Goal: Obtain resource: Download file/media

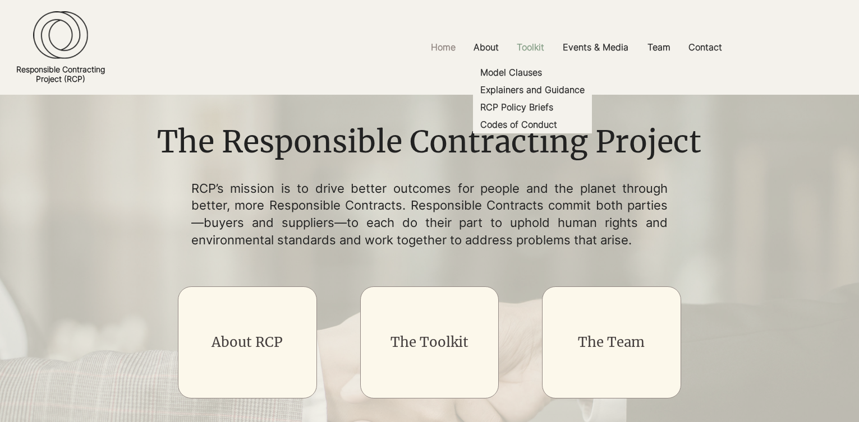
click at [539, 49] on p "Toolkit" at bounding box center [530, 47] width 39 height 25
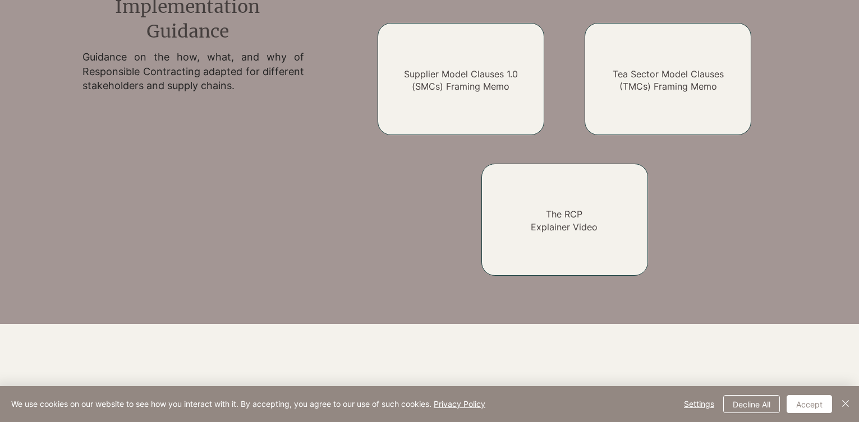
scroll to position [1032, 0]
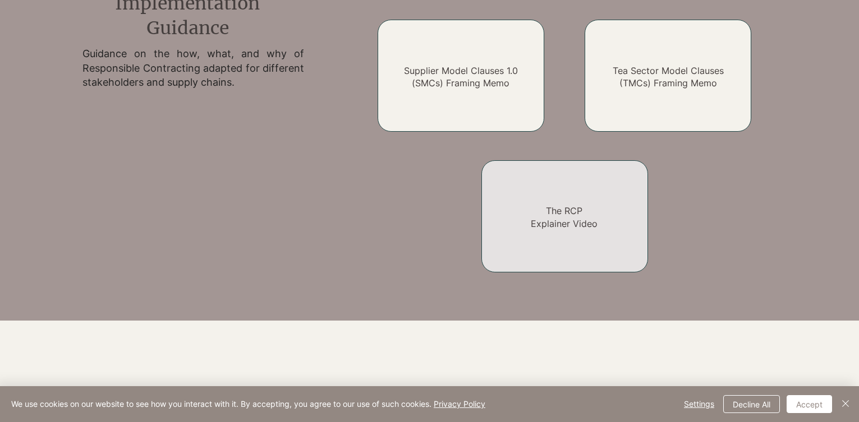
click at [569, 229] on link "The RCP Explainer Video" at bounding box center [564, 217] width 67 height 24
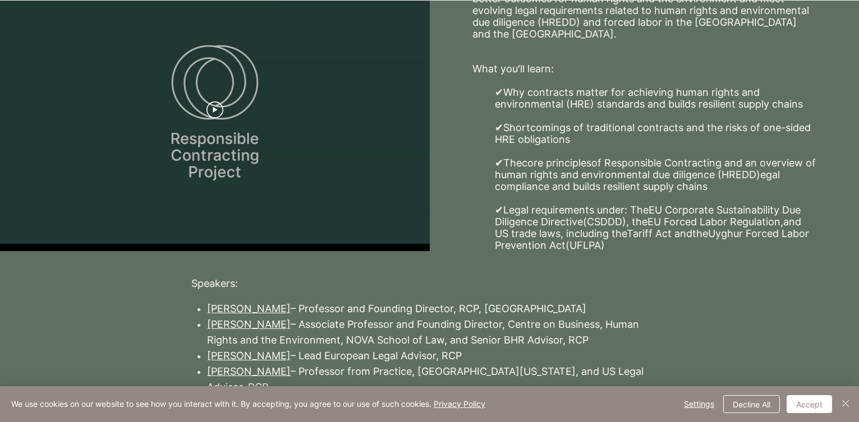
scroll to position [310, 0]
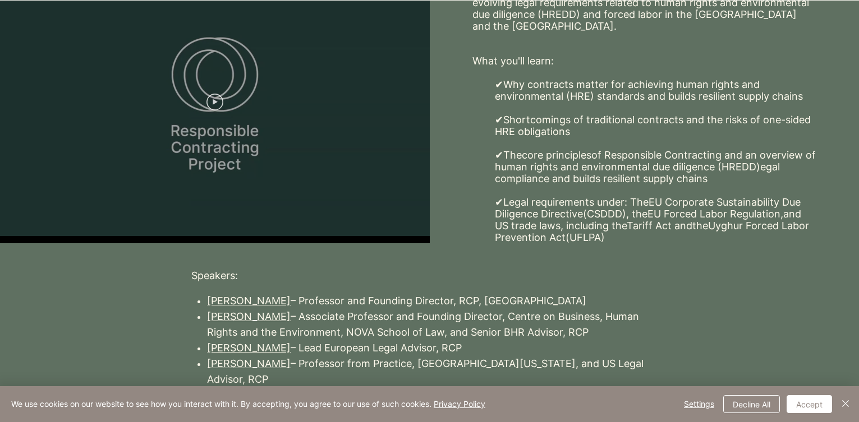
click at [218, 103] on icon "Play video" at bounding box center [214, 102] width 17 height 17
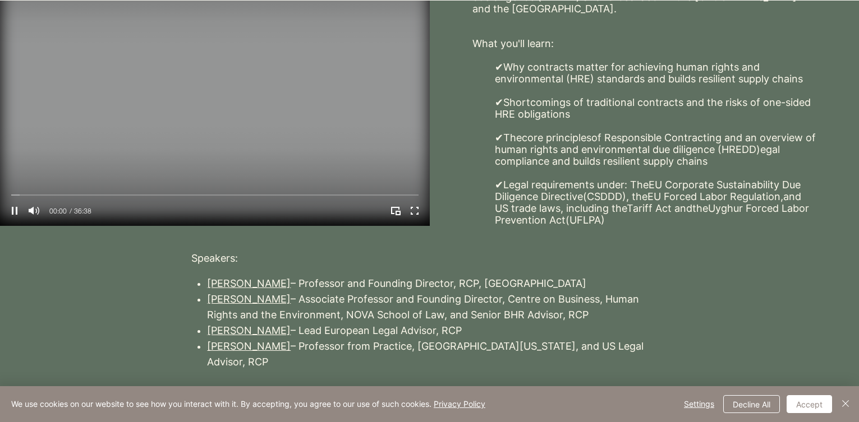
scroll to position [337, 0]
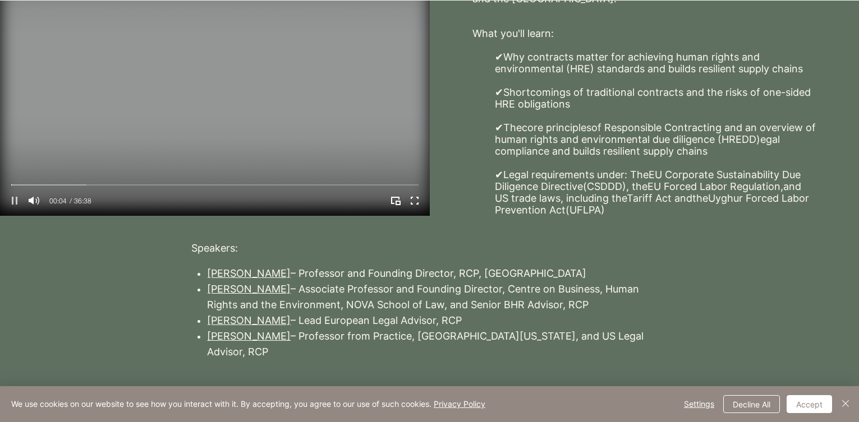
click at [17, 204] on icon "Pause" at bounding box center [15, 201] width 6 height 8
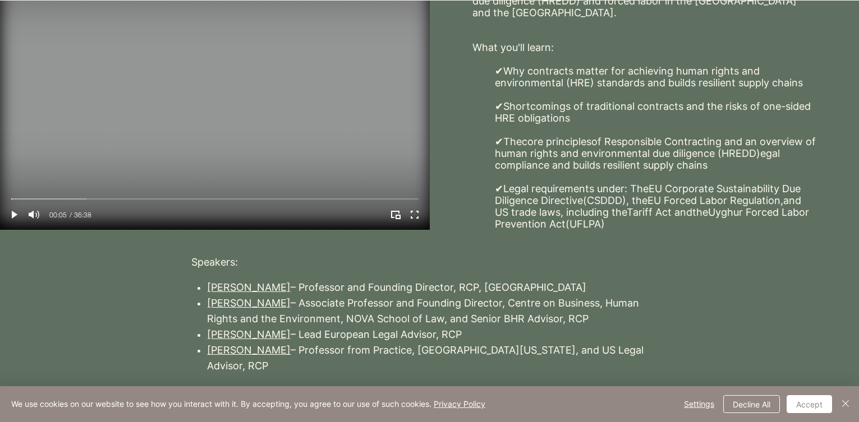
scroll to position [264, 0]
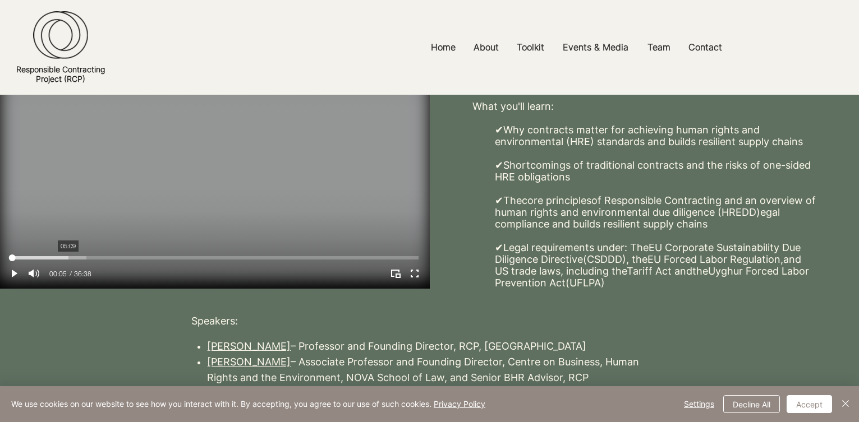
click at [69, 257] on div "Your Video Title Video Player" at bounding box center [214, 257] width 407 height 3
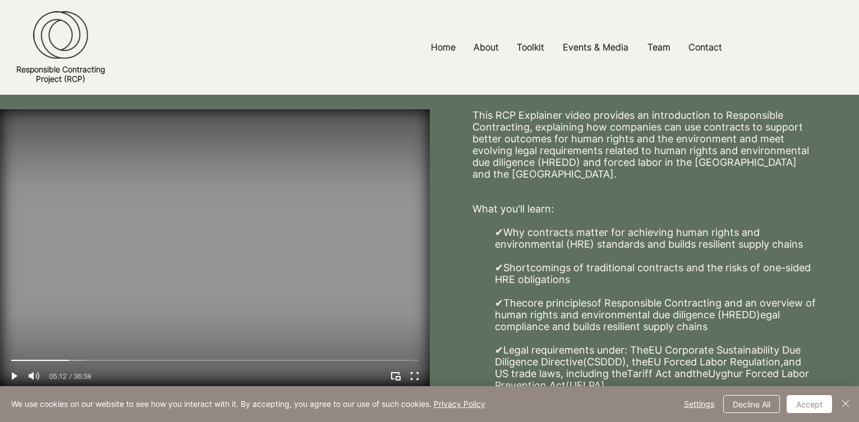
scroll to position [162, 0]
click at [106, 358] on div "Your Video Title Video Player" at bounding box center [214, 359] width 407 height 3
click at [138, 360] on div "Your Video Title Video Player" at bounding box center [214, 359] width 407 height 3
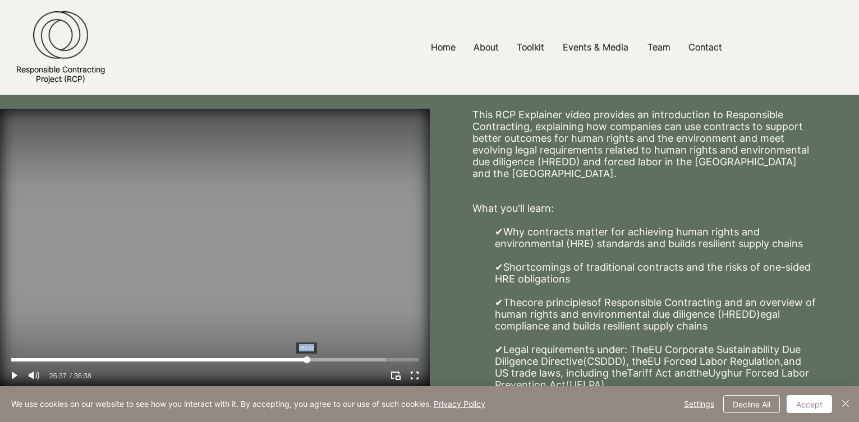
drag, startPoint x: 138, startPoint y: 360, endPoint x: 307, endPoint y: 343, distance: 170.2
click at [307, 343] on div "Live Your Video Title 26:37 26:37 36:38" at bounding box center [215, 250] width 430 height 282
drag, startPoint x: 307, startPoint y: 360, endPoint x: 238, endPoint y: 344, distance: 70.6
click at [238, 344] on div "Live Your Video Title 20:36 20:39 36:38" at bounding box center [215, 250] width 430 height 282
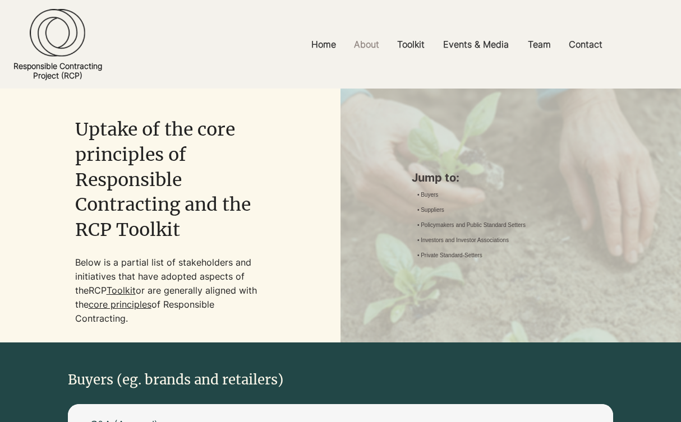
click at [270, 221] on div at bounding box center [170, 216] width 341 height 254
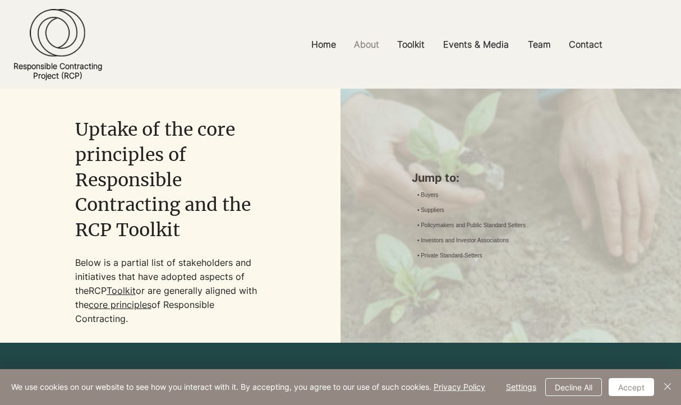
click at [270, 204] on div at bounding box center [170, 216] width 341 height 254
click at [274, 141] on div at bounding box center [170, 216] width 341 height 254
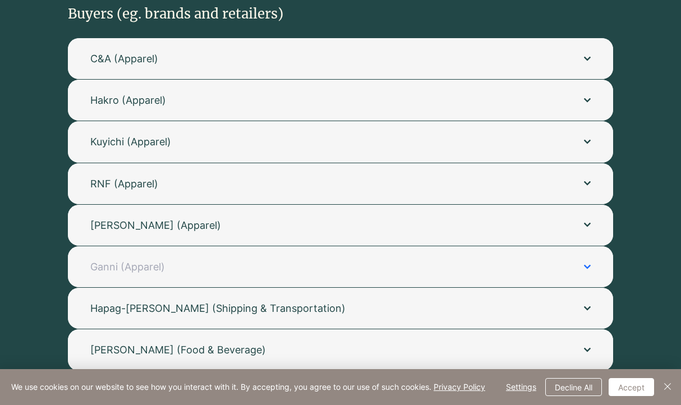
scroll to position [370, 0]
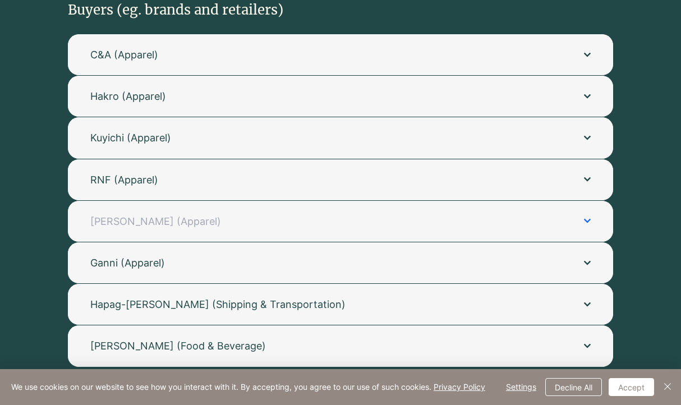
click at [282, 219] on span "Zeeman (Apparel)" at bounding box center [325, 221] width 471 height 14
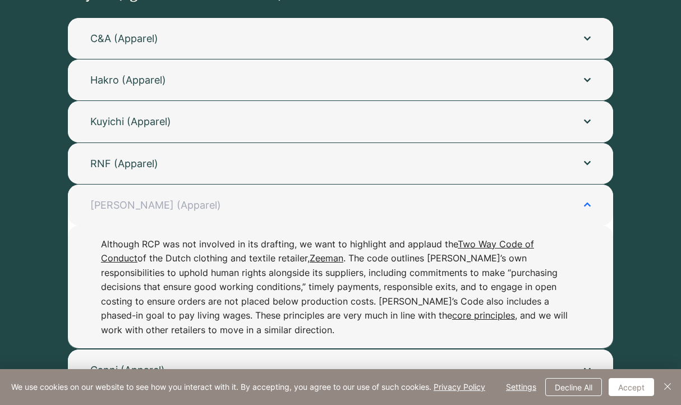
scroll to position [390, 0]
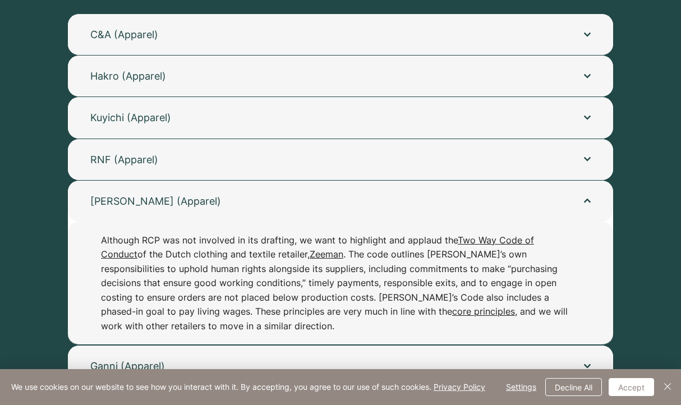
click at [476, 245] on link "Two Way Code of Conduct" at bounding box center [317, 247] width 433 height 26
click at [245, 201] on span "Zeeman (Apparel)" at bounding box center [325, 201] width 471 height 14
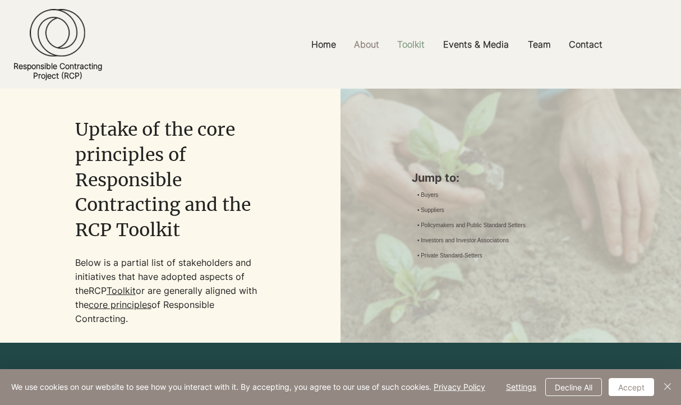
scroll to position [0, 0]
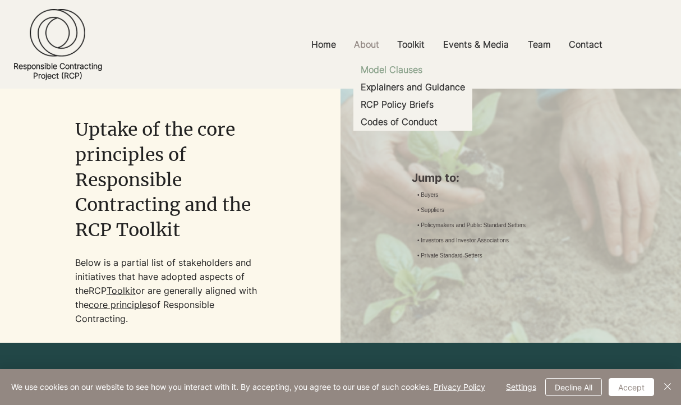
click at [417, 74] on p "Model Clauses" at bounding box center [391, 69] width 71 height 17
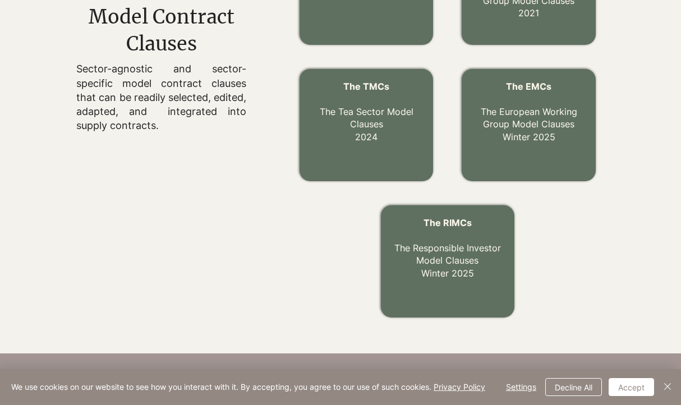
scroll to position [445, 0]
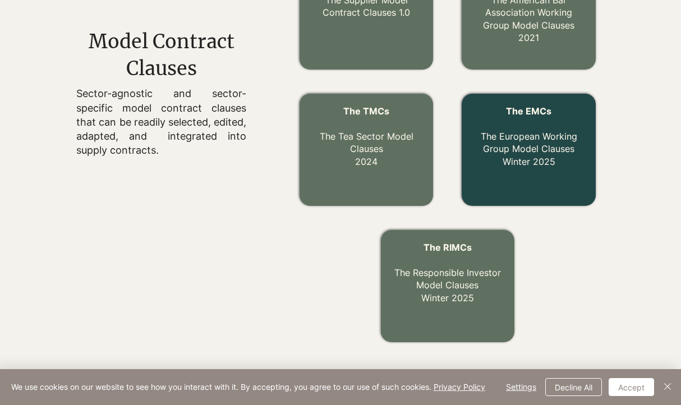
click at [527, 134] on p "The EMCs The European Working Group Model Clauses Winter 2025" at bounding box center [528, 136] width 113 height 63
click at [539, 150] on link "The EMCs The European Working Group Model Clauses Winter 2025" at bounding box center [529, 136] width 96 height 62
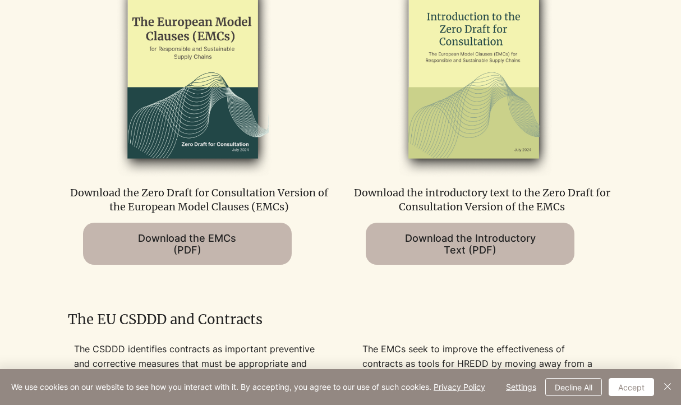
scroll to position [624, 0]
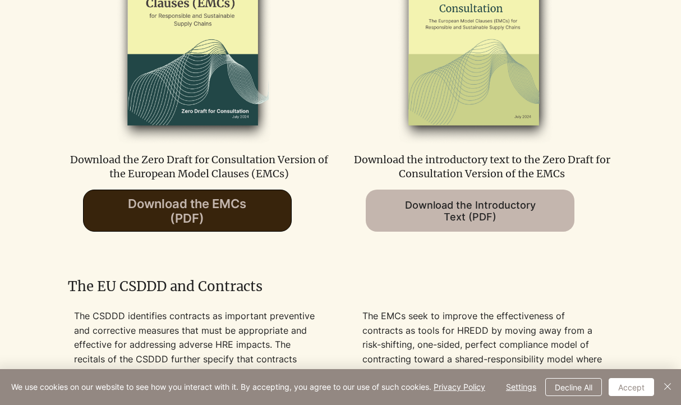
click at [191, 226] on span "Download the EMCs (PDF)" at bounding box center [187, 210] width 118 height 29
